Goal: Transaction & Acquisition: Purchase product/service

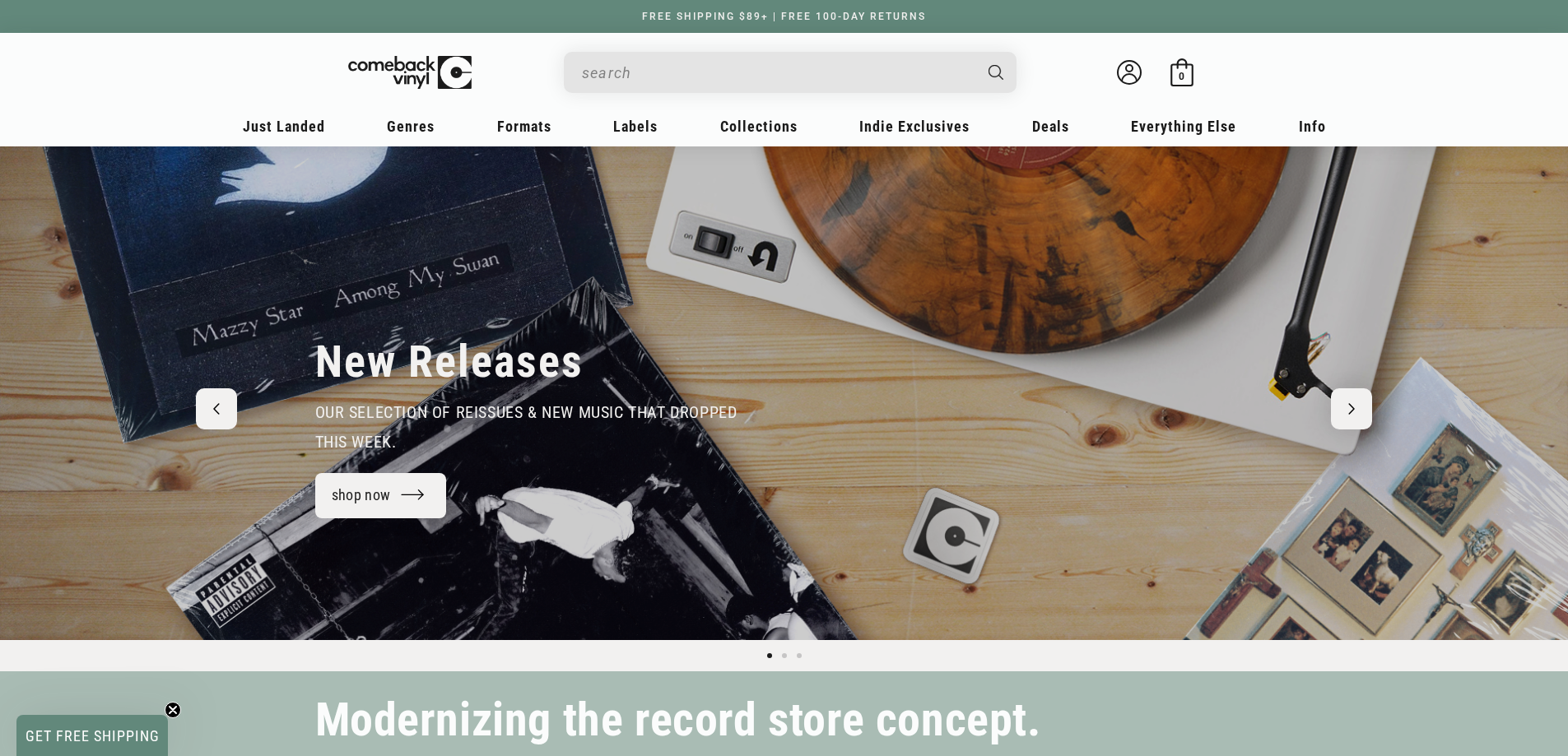
click at [641, 78] on input "When autocomplete results are available use up and down arrows to review and en…" at bounding box center [776, 73] width 390 height 34
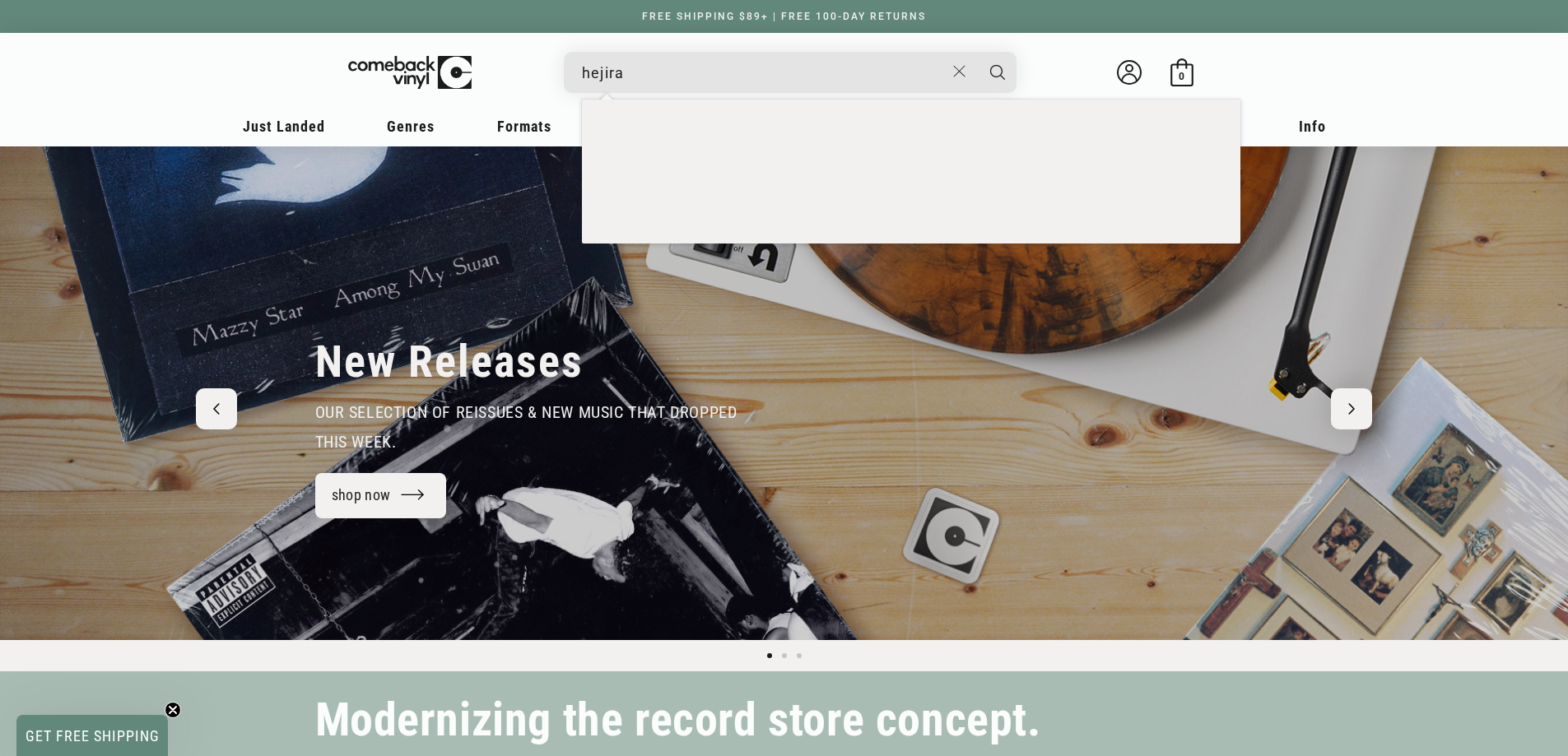
type input "hejira"
click at [976, 52] on button "Search" at bounding box center [997, 72] width 42 height 42
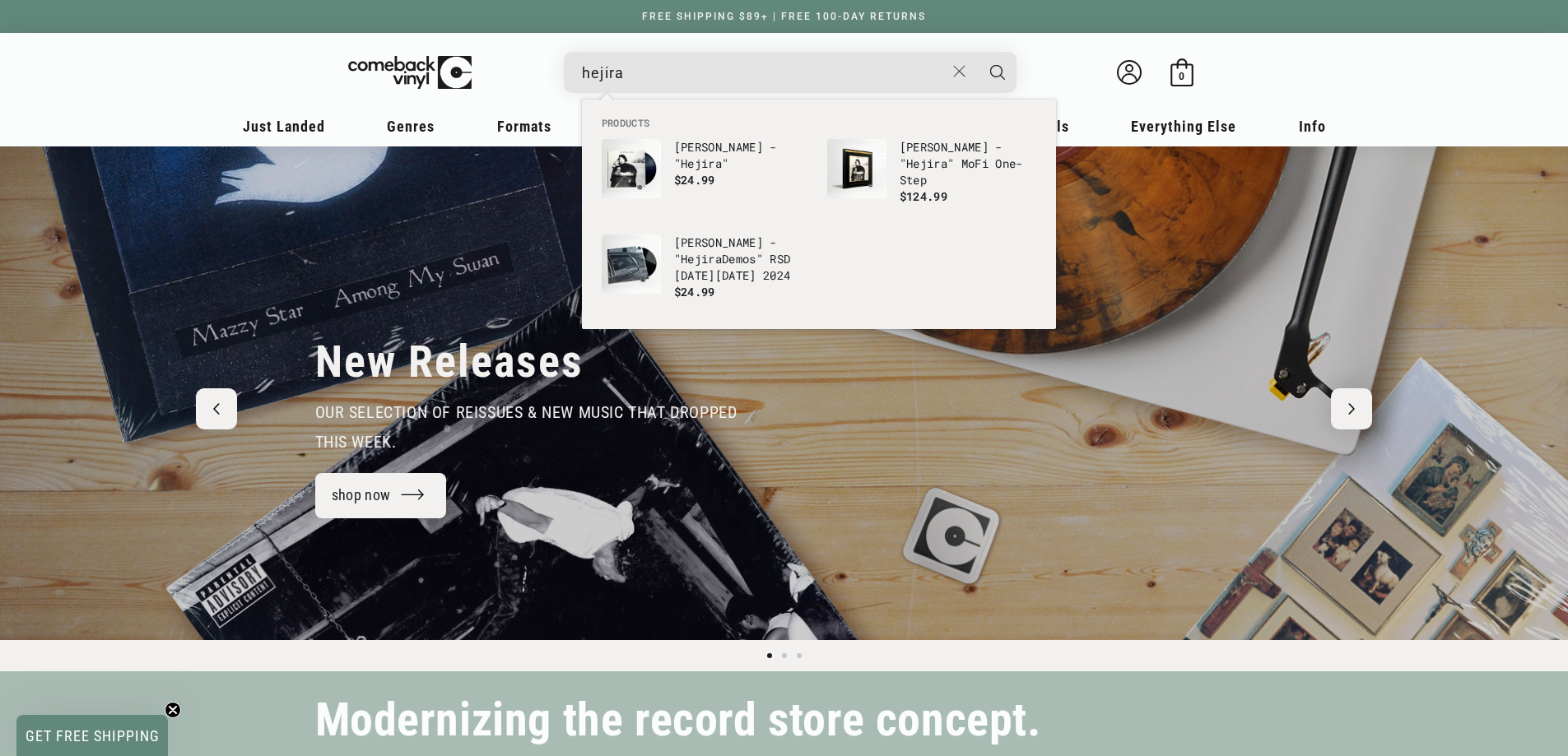
scroll to position [0, 1568]
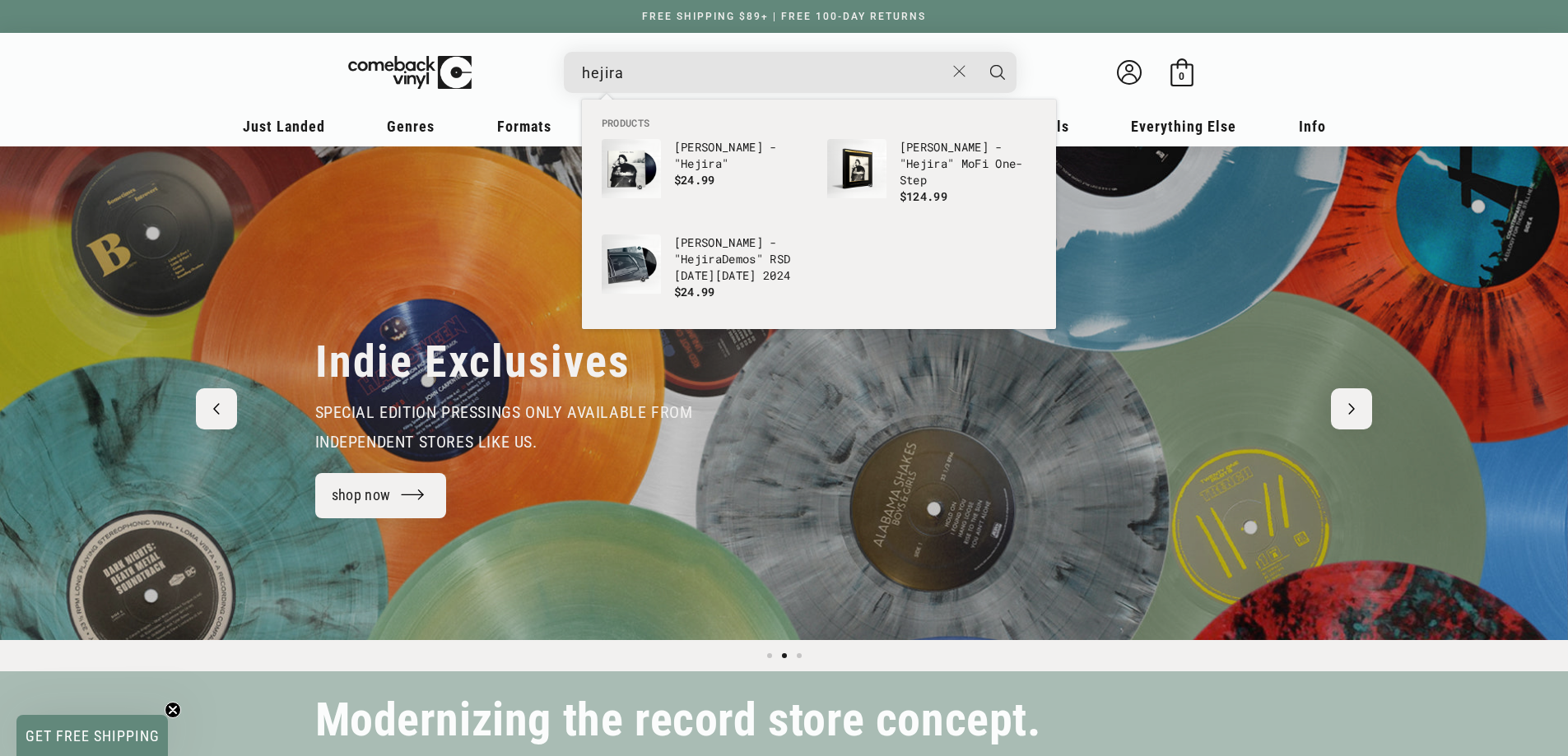
click at [913, 159] on b "Hejira" at bounding box center [926, 164] width 42 height 15
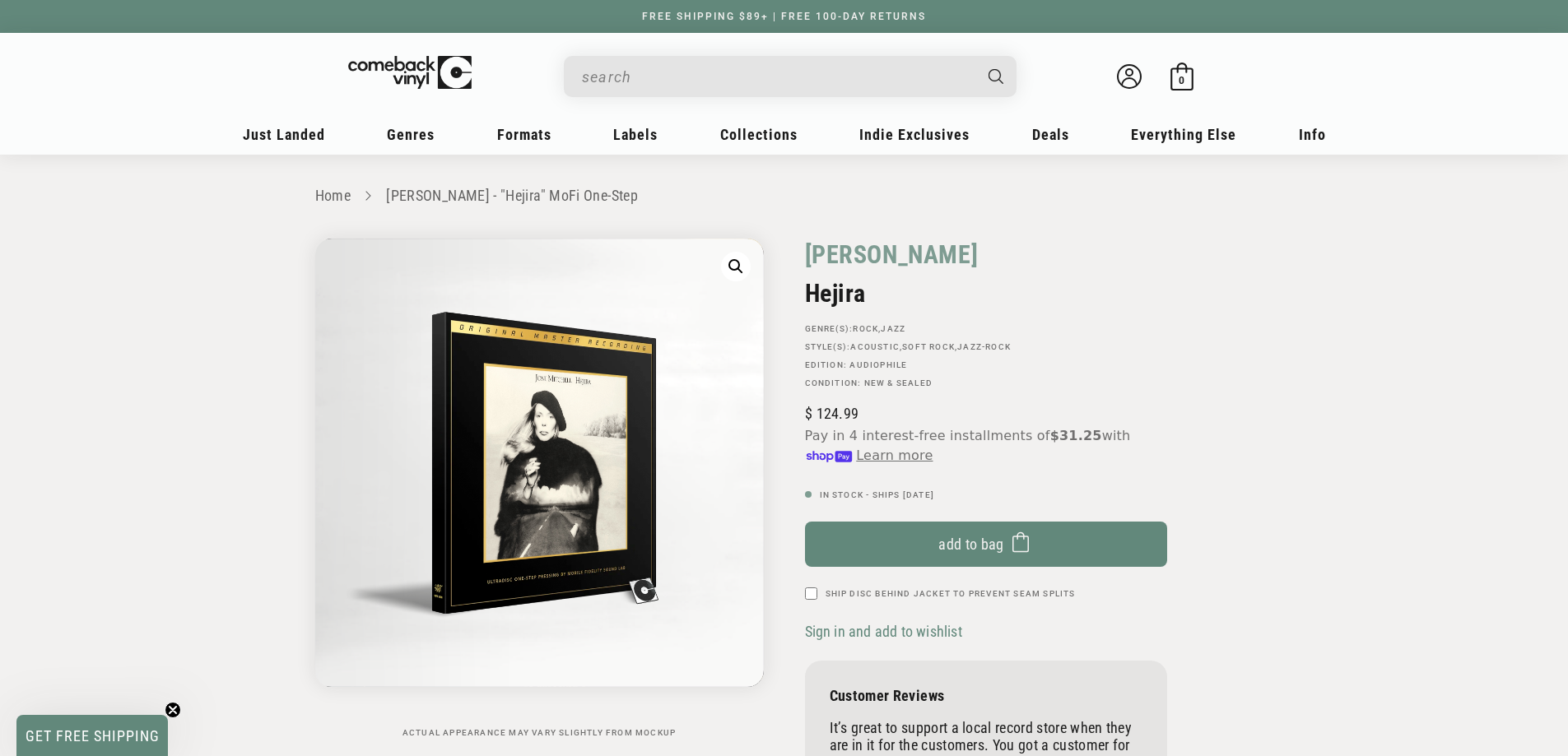
click at [944, 538] on span "Add to bag" at bounding box center [971, 544] width 66 height 17
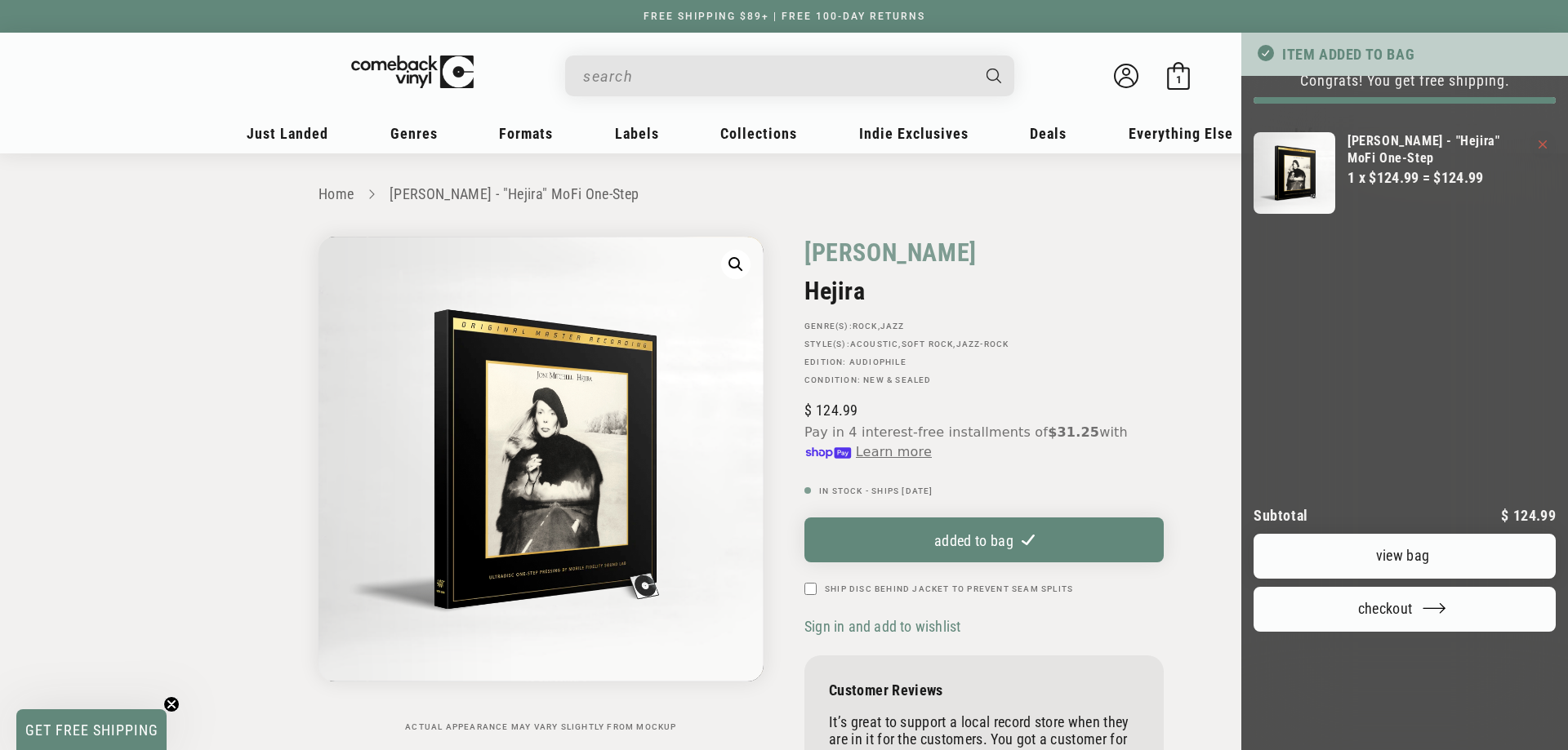
click at [1397, 631] on button "Checkout" at bounding box center [1404, 609] width 302 height 45
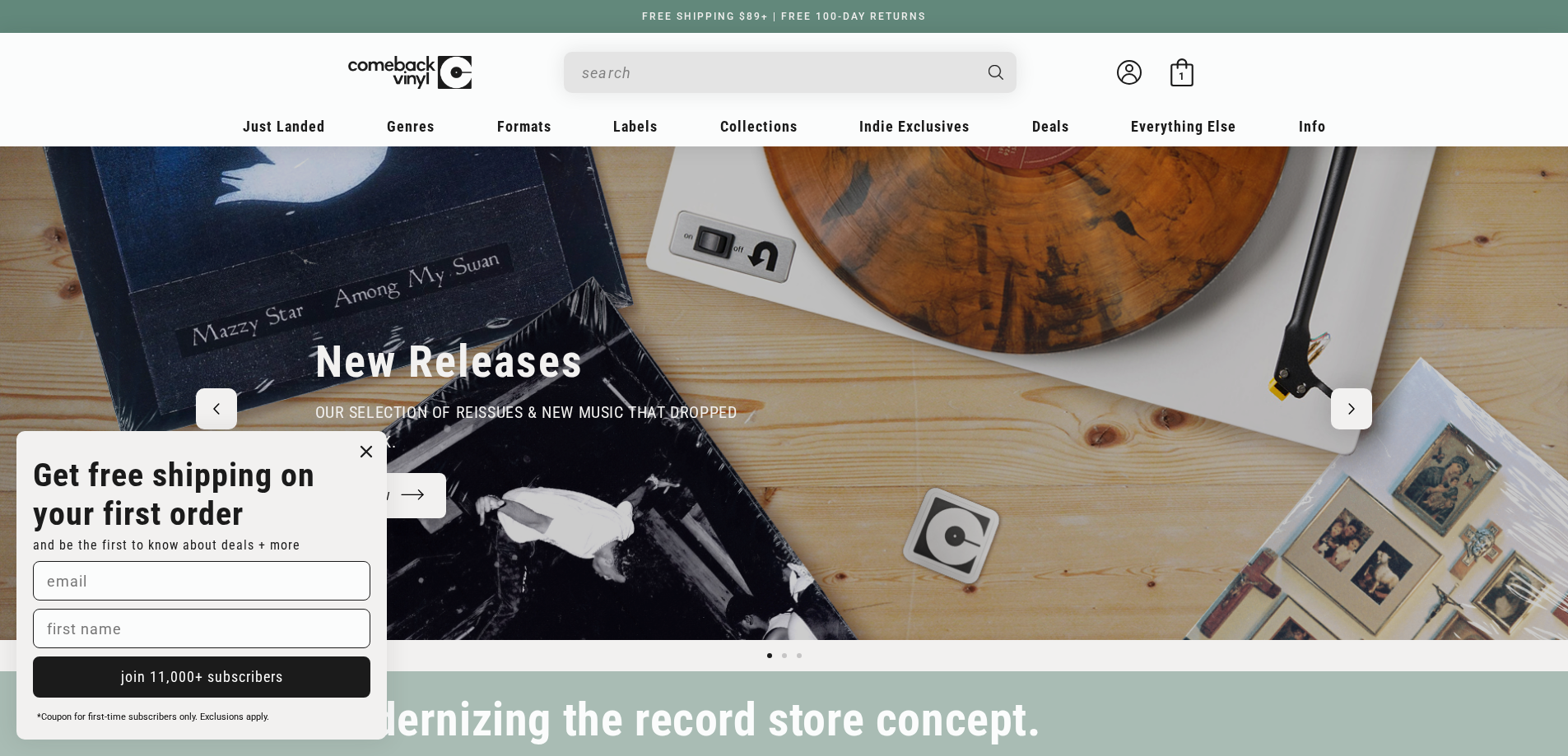
click at [1185, 70] on div "1 1 item" at bounding box center [1182, 76] width 13 height 13
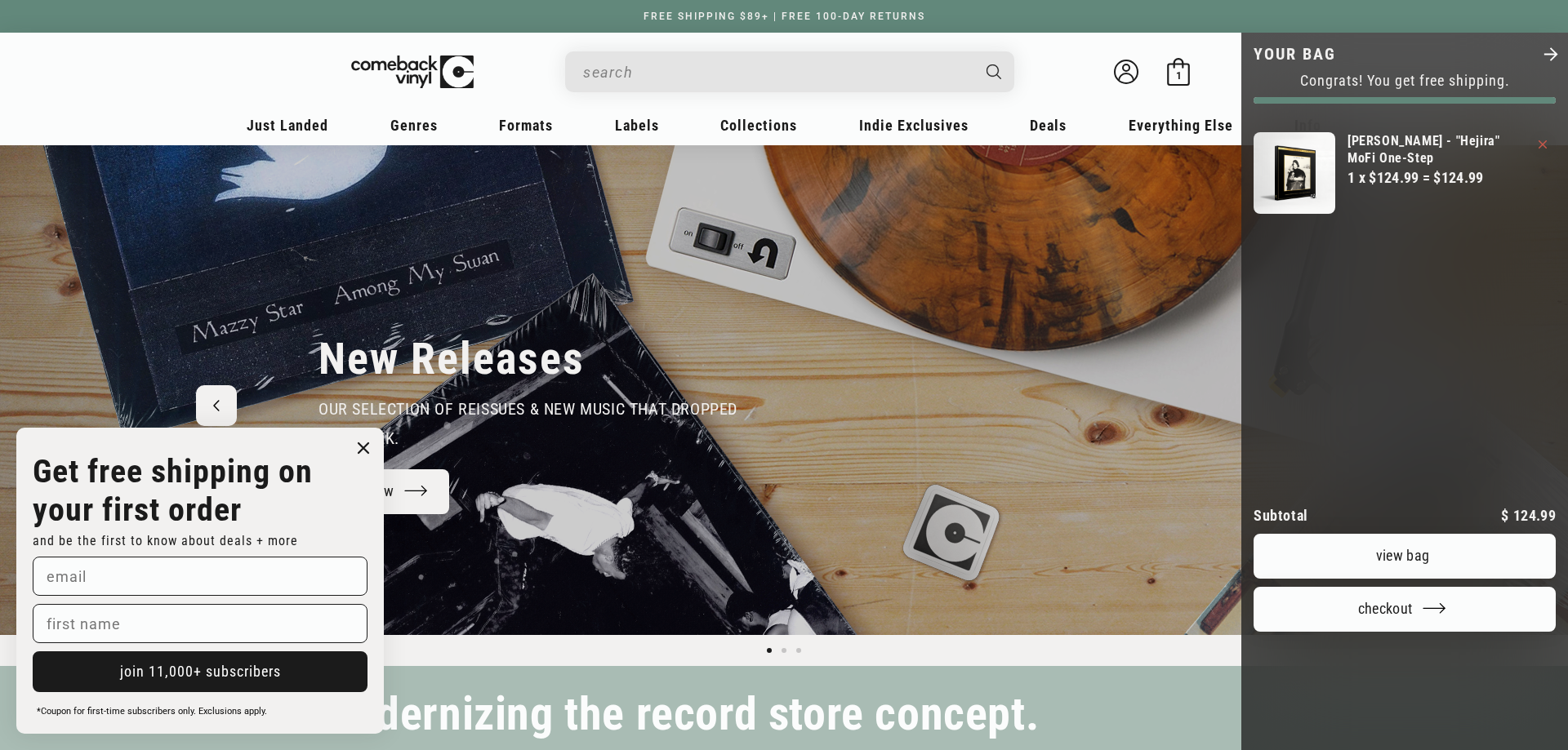
scroll to position [0, 1568]
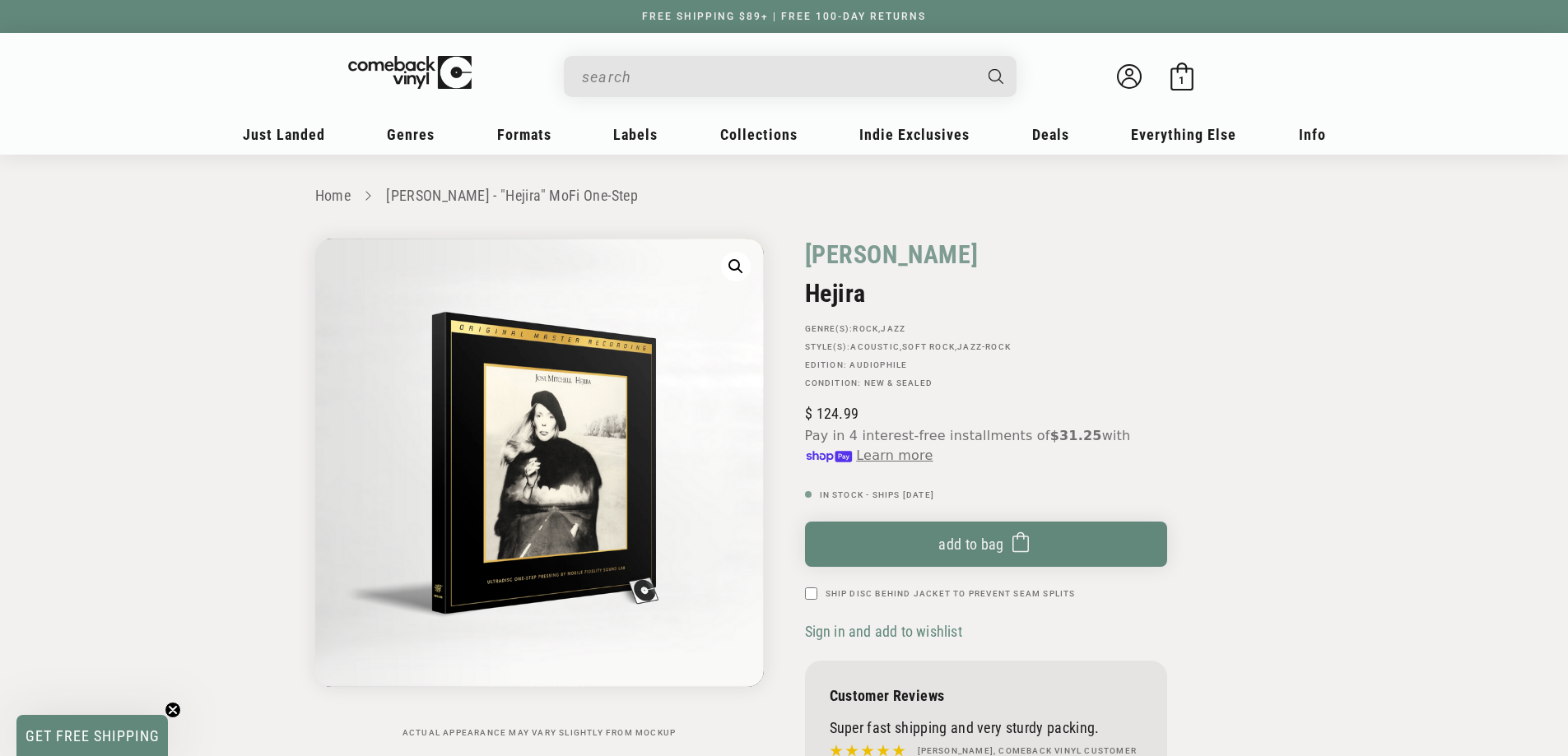
click at [1174, 70] on icon at bounding box center [1182, 76] width 28 height 28
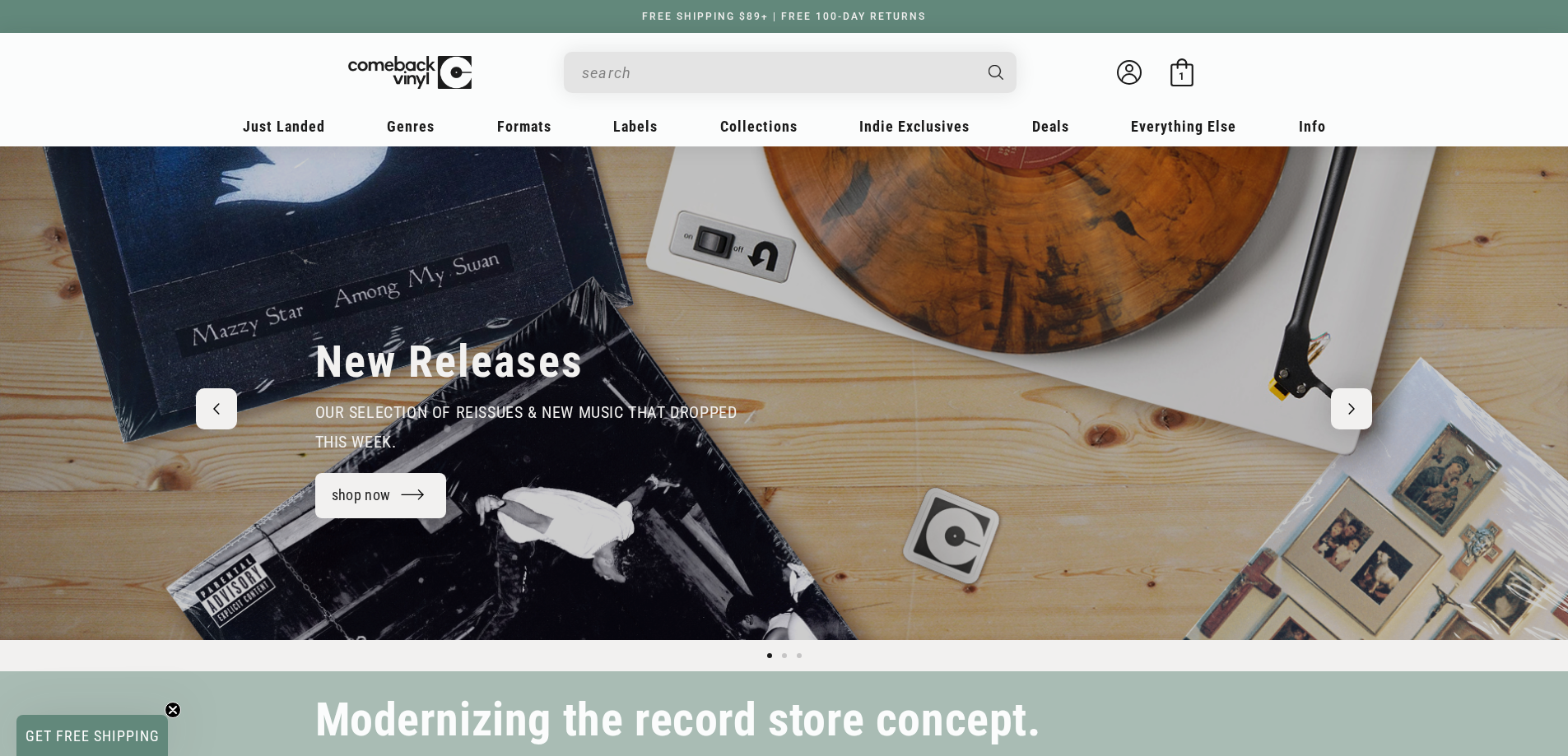
click at [1184, 75] on span "1" at bounding box center [1181, 76] width 6 height 13
